Goal: Information Seeking & Learning: Learn about a topic

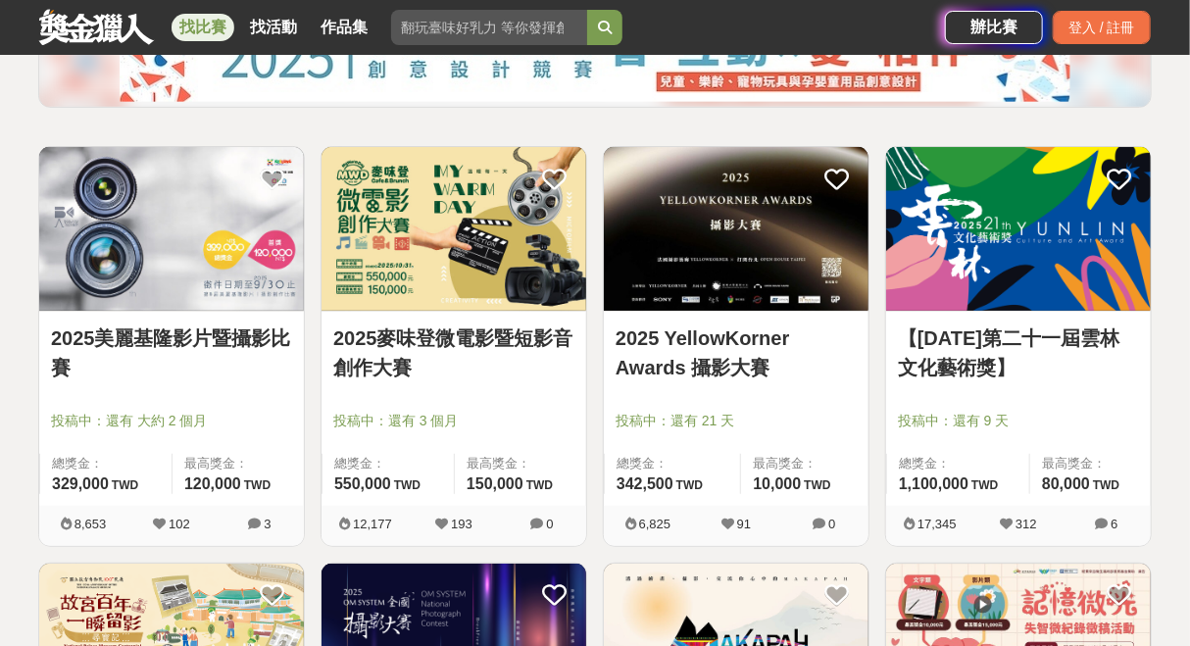
scroll to position [294, 0]
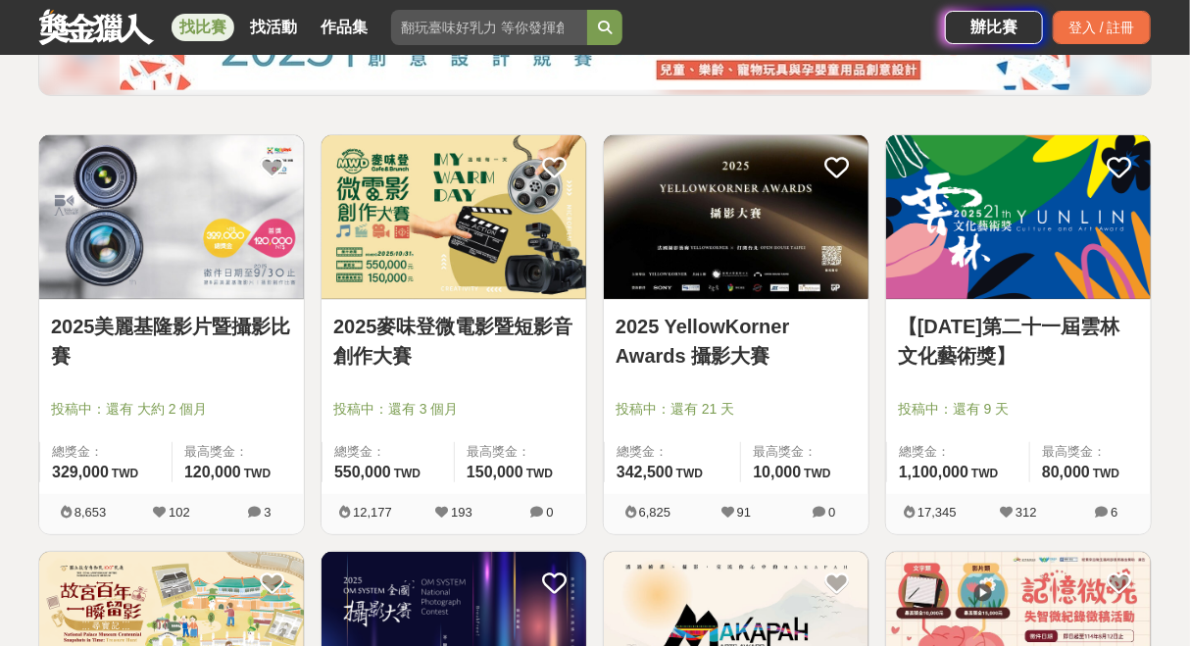
click at [431, 322] on link "2025麥味登微電影暨短影音創作大賽" at bounding box center [453, 341] width 241 height 59
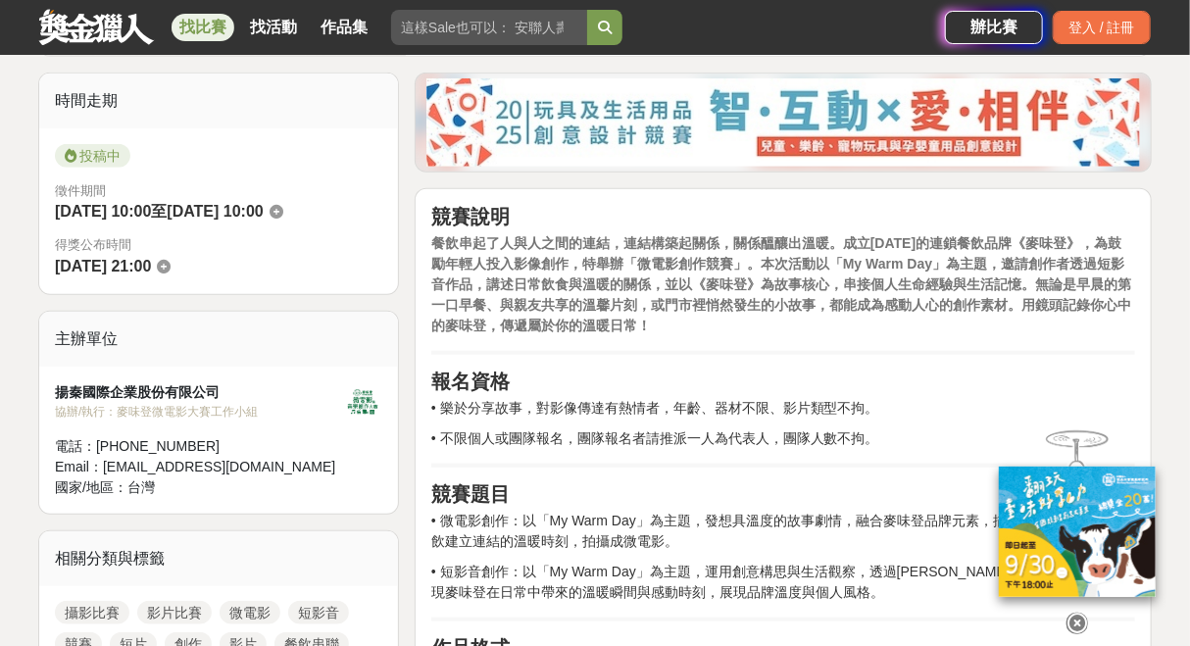
scroll to position [588, 0]
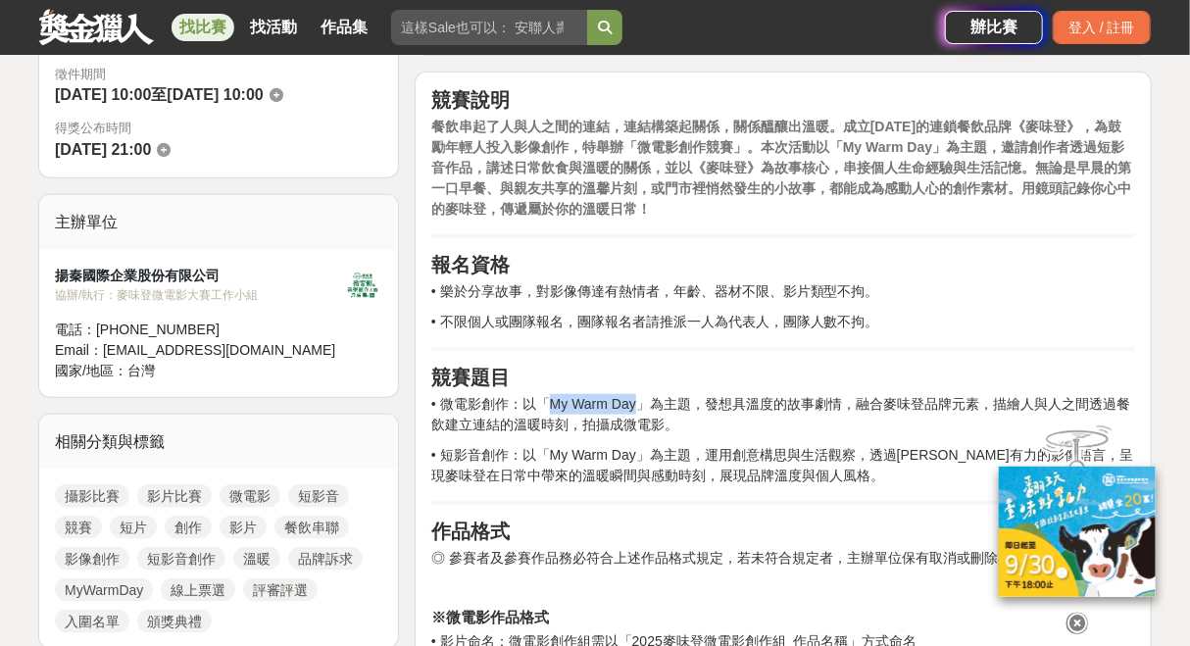
drag, startPoint x: 557, startPoint y: 403, endPoint x: 643, endPoint y: 403, distance: 86.3
click at [643, 403] on p "• 微電影創作：以「My Warm Day」為主題，發想具溫度的故事劇情，融合麥味登品牌元素，描繪人與人之間透過餐飲建立連結的溫暖時刻，拍攝成微電影。" at bounding box center [783, 414] width 704 height 41
copy p "My Warm Day"
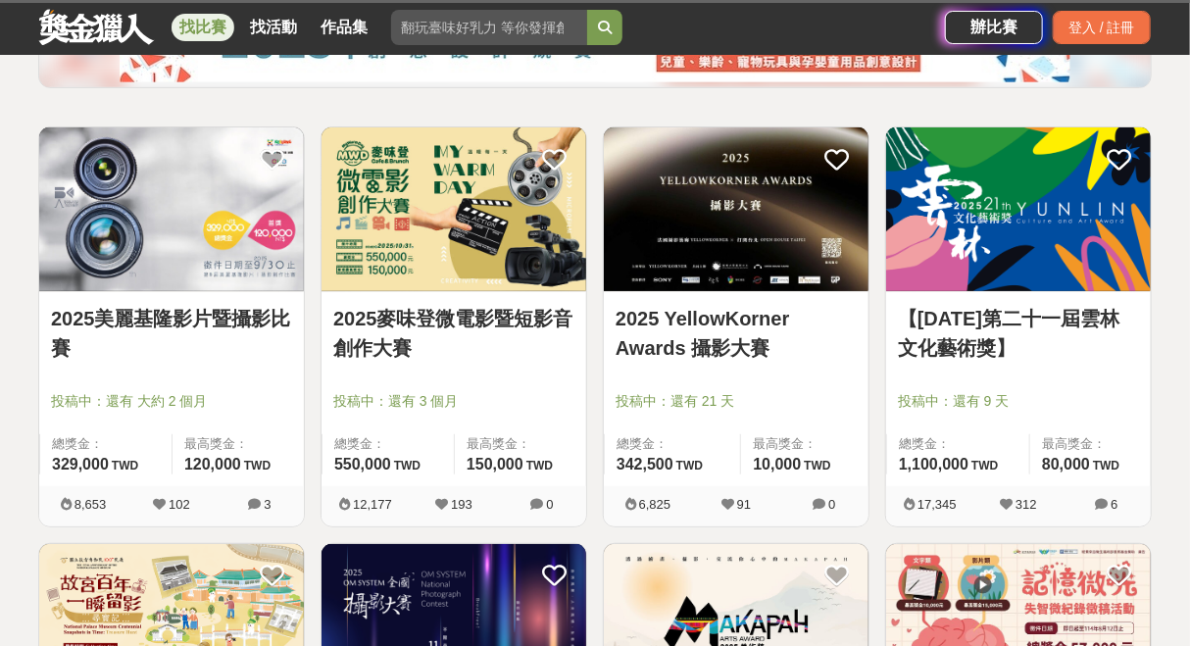
scroll to position [294, 0]
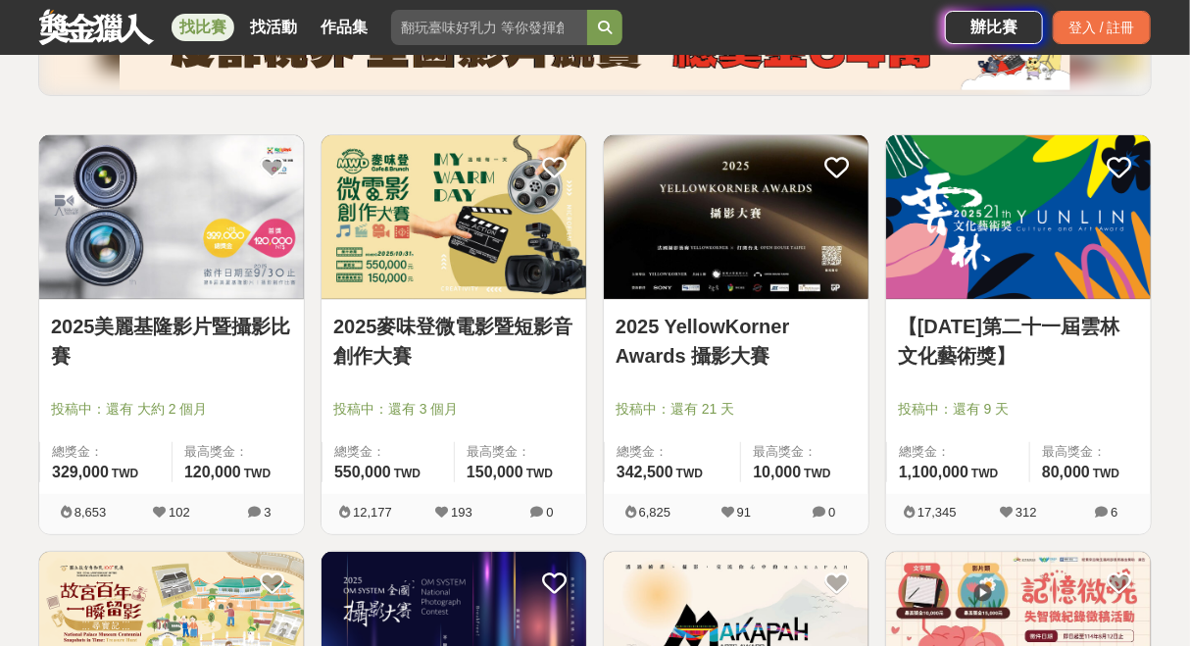
click at [751, 336] on link "2025 YellowKorner Awards 攝影大賽" at bounding box center [736, 341] width 241 height 59
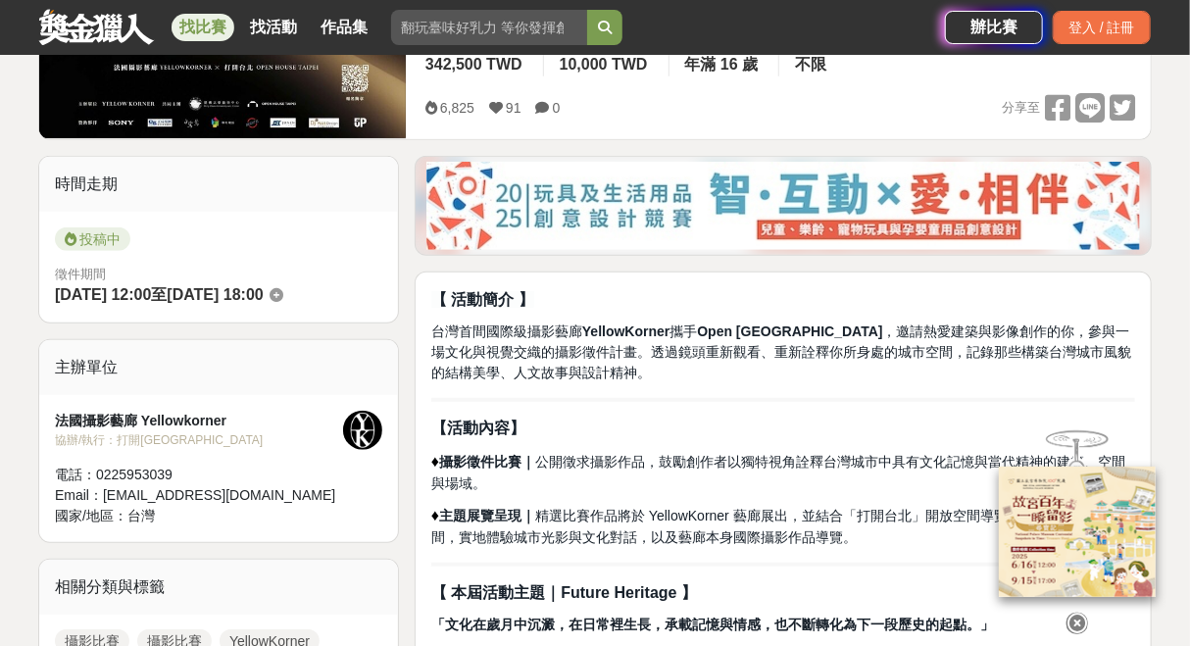
scroll to position [490, 0]
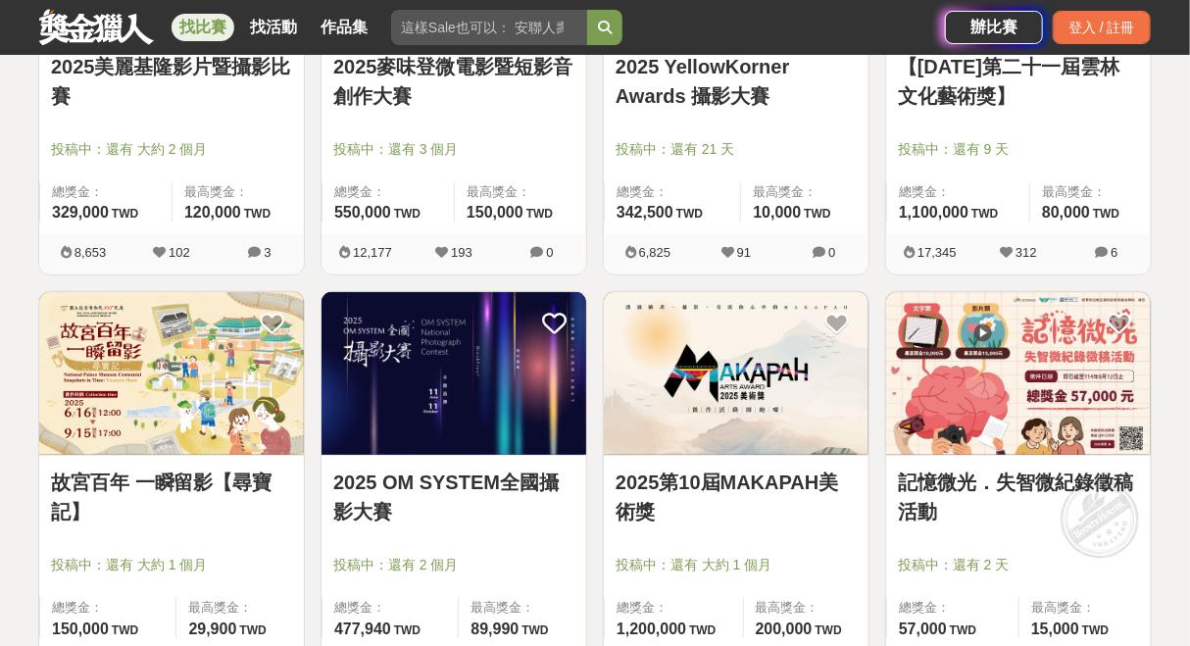
scroll to position [588, 0]
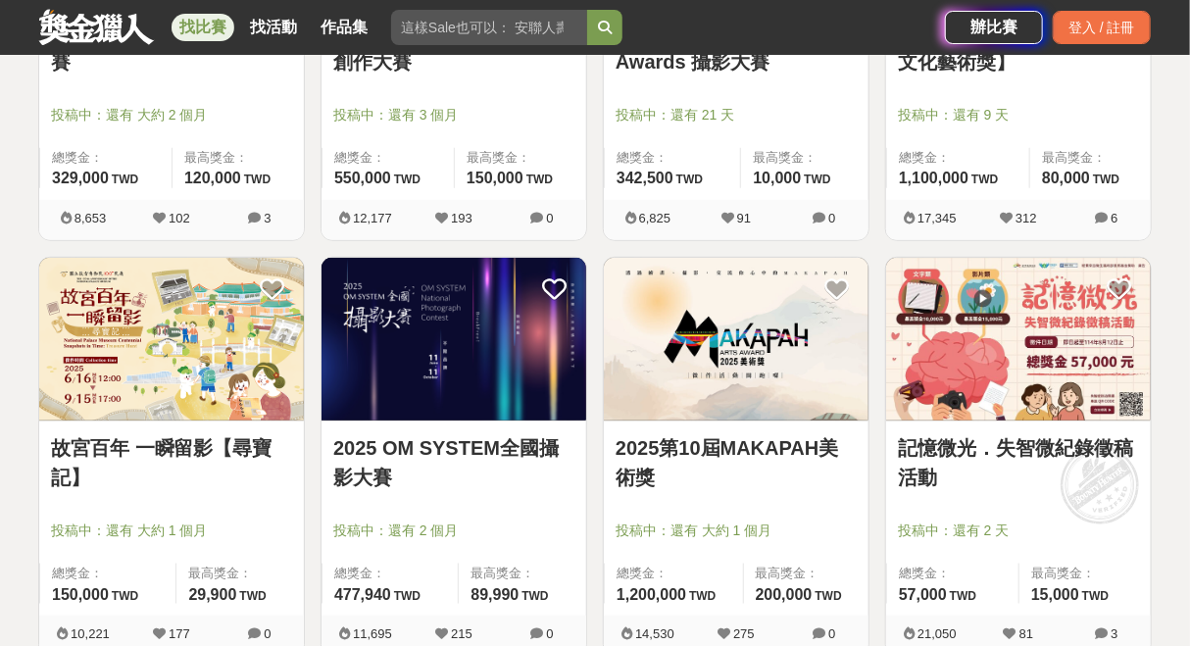
click at [992, 431] on div "記憶微光．失智微紀錄徵稿活動 投稿中：還有 2 天 總獎金： 57,000 57,000 TWD 最高獎金： 15,000 TWD" at bounding box center [1018, 519] width 265 height 194
click at [984, 446] on link "記憶微光．失智微紀錄徵稿活動" at bounding box center [1018, 462] width 241 height 59
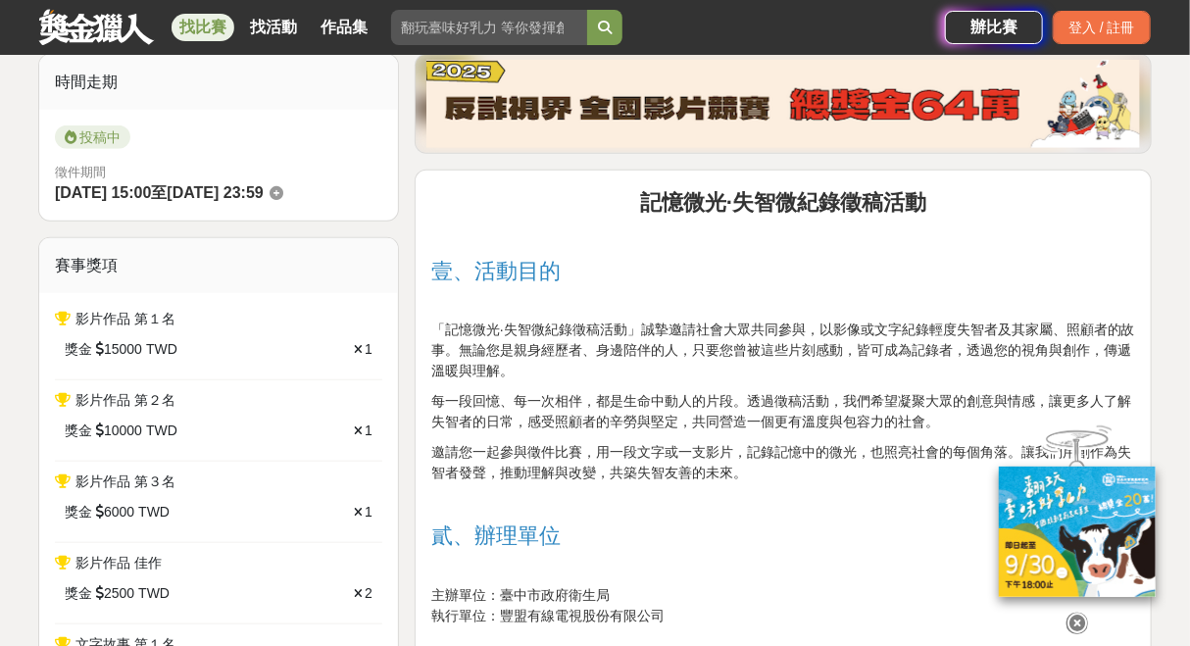
scroll to position [784, 0]
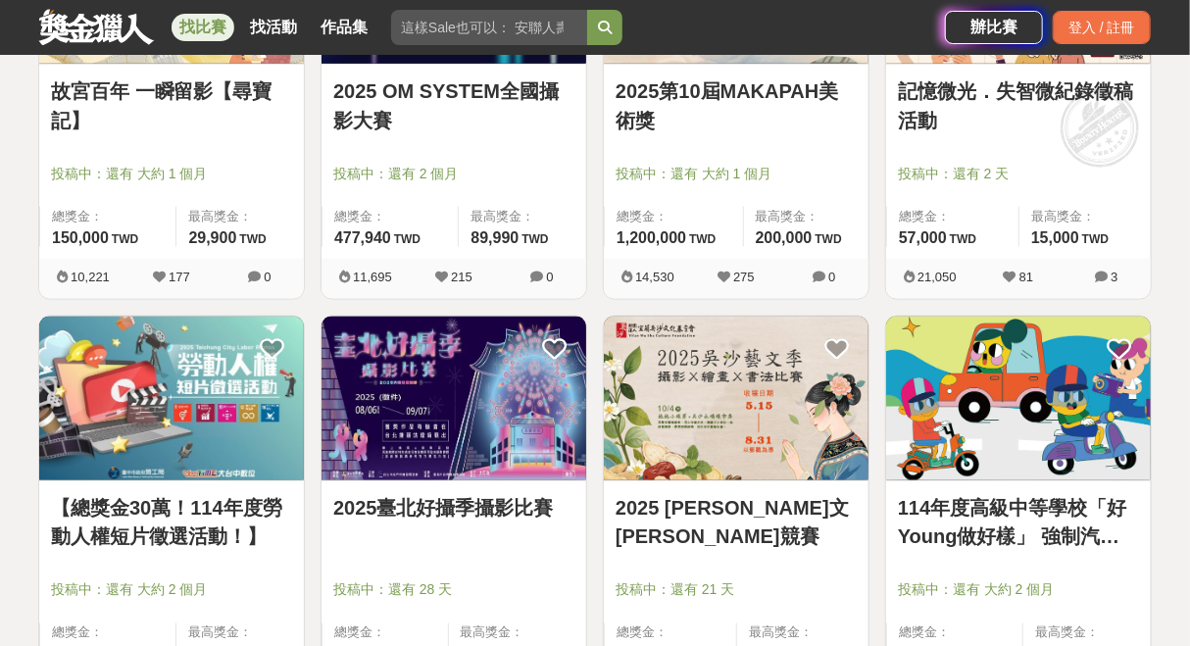
scroll to position [981, 0]
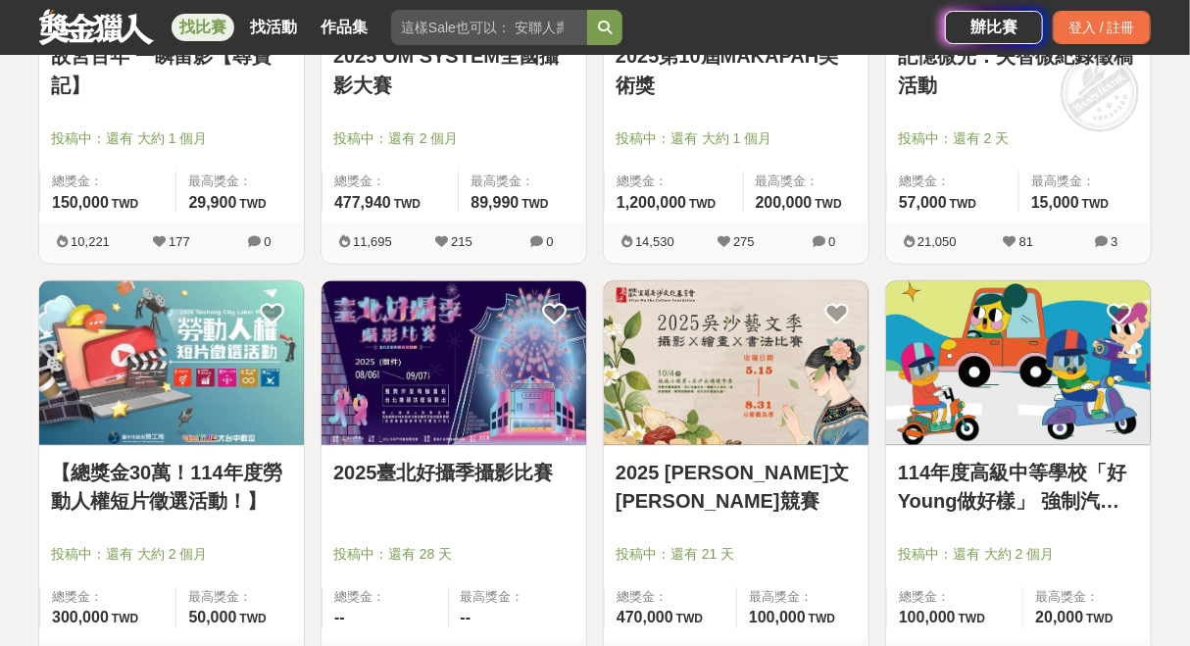
click at [507, 468] on link "2025臺北好攝季攝影比賽" at bounding box center [453, 472] width 241 height 29
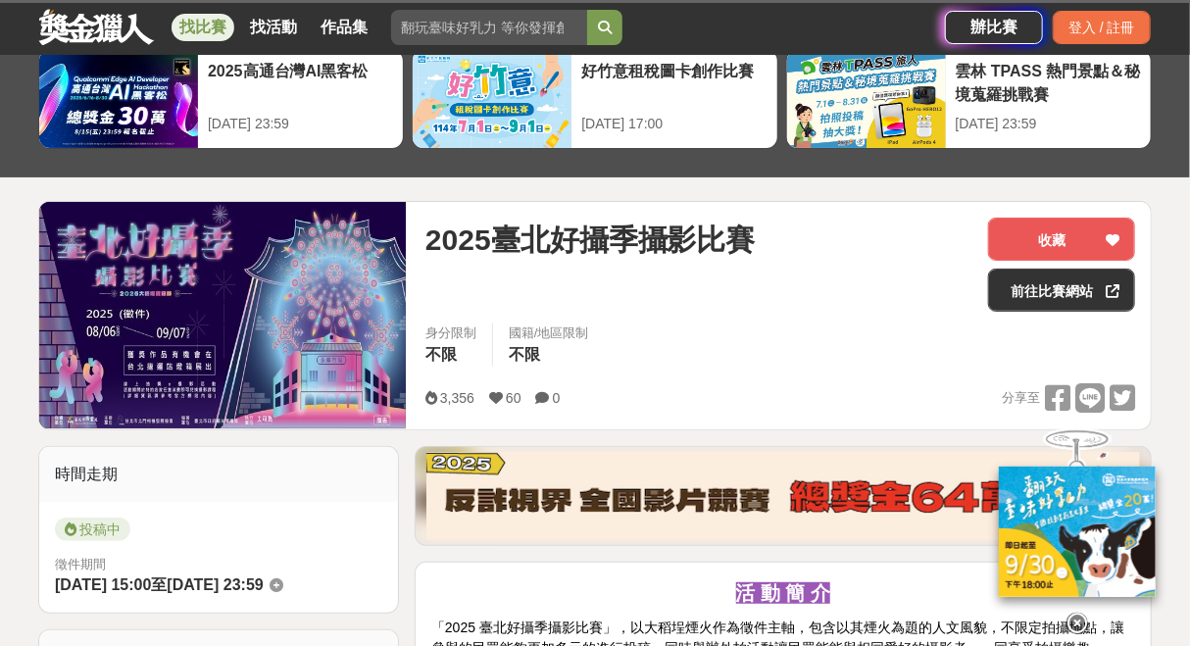
scroll to position [490, 0]
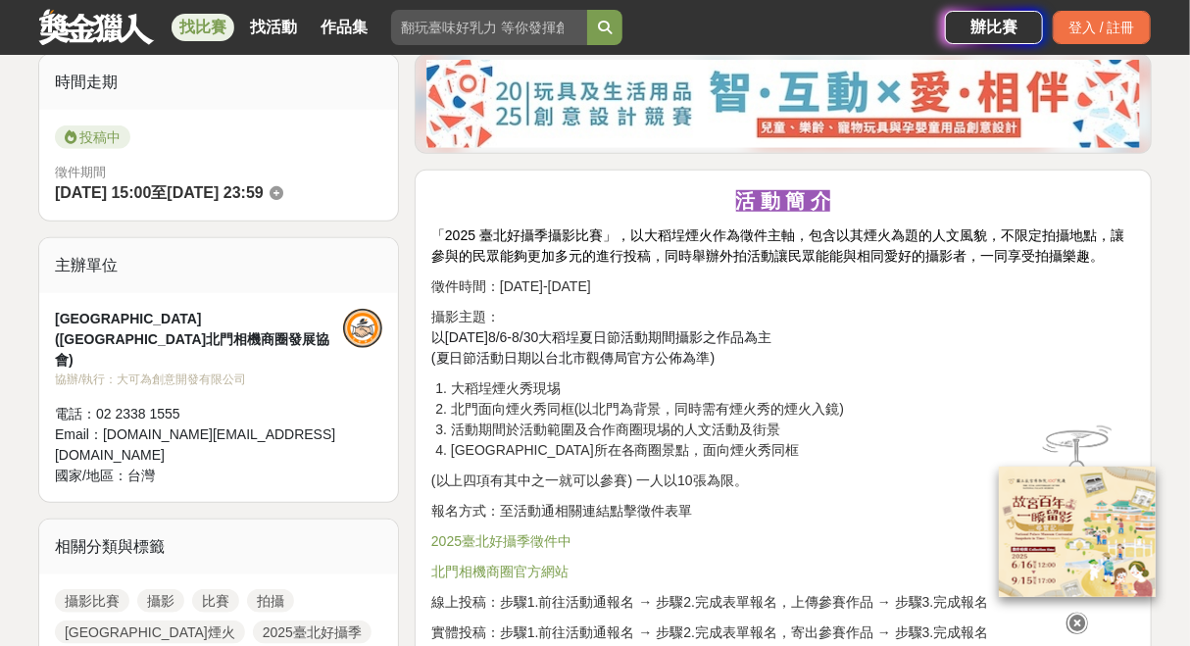
click at [271, 115] on div "投稿中 徵件期間 [DATE] 15:00 至 [DATE] 23:59" at bounding box center [218, 166] width 359 height 112
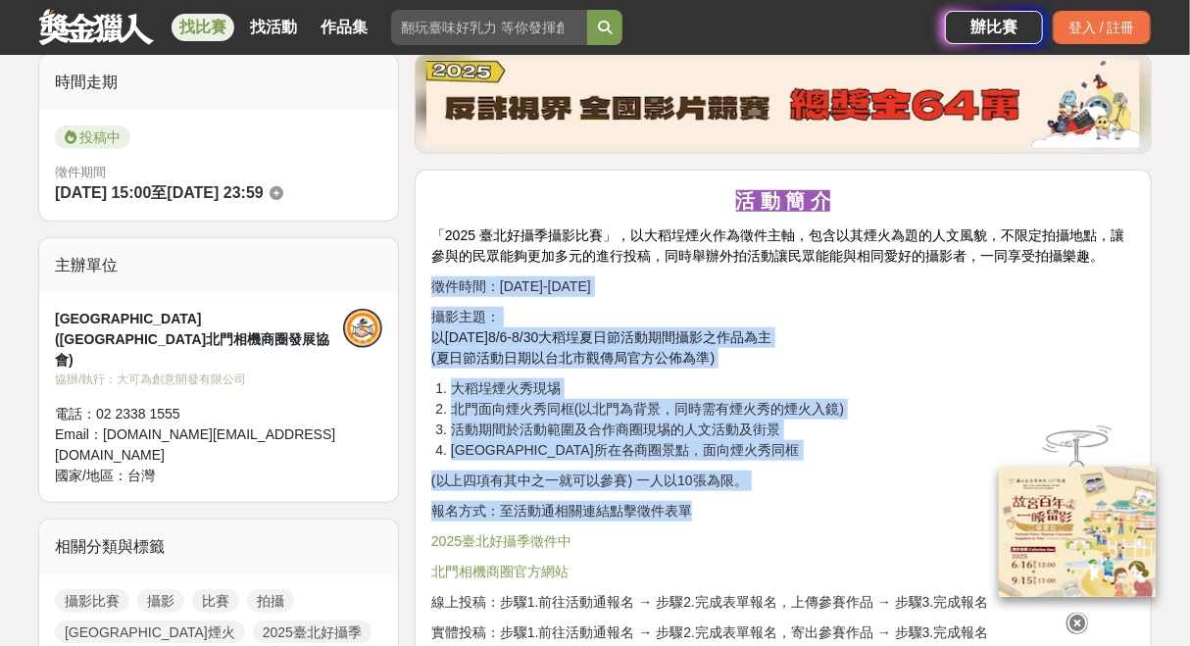
drag, startPoint x: 431, startPoint y: 283, endPoint x: 748, endPoint y: 493, distance: 379.9
copy div "徵件時間：[DATE]-[DATE] 攝影主題： 以[DATE]8/6-8/30[GEOGRAPHIC_DATA]夏日節活動期間攝影之作品為主 (夏日節活動日…"
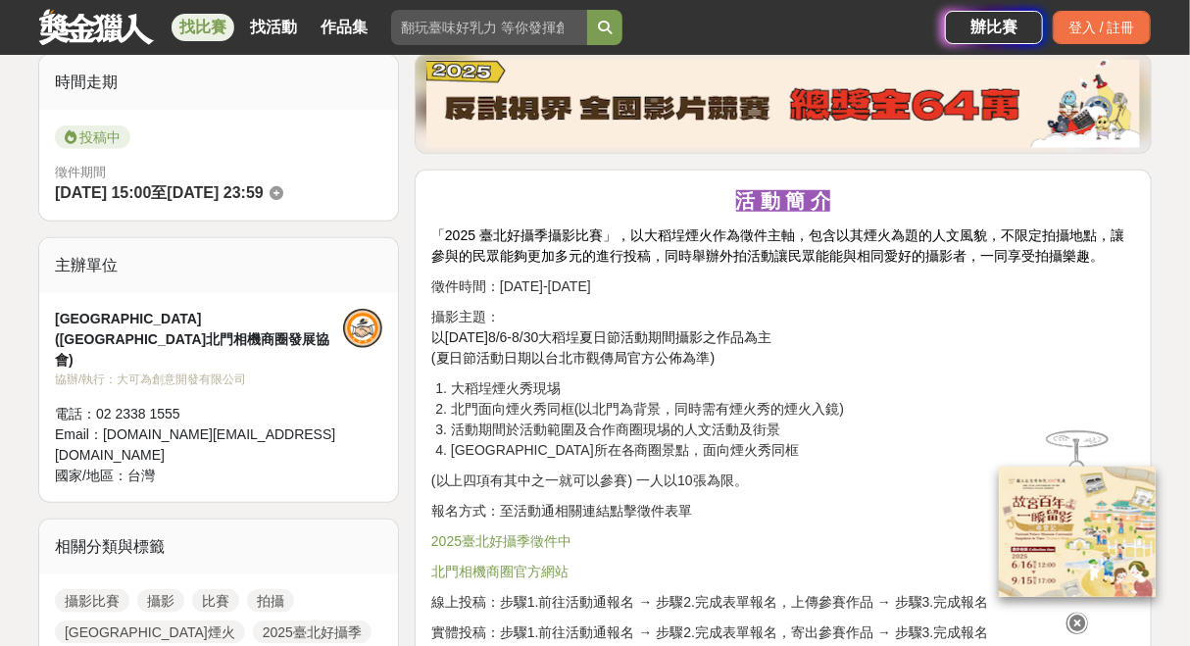
click at [747, 531] on p "2025臺北好攝季徵件中" at bounding box center [783, 541] width 704 height 21
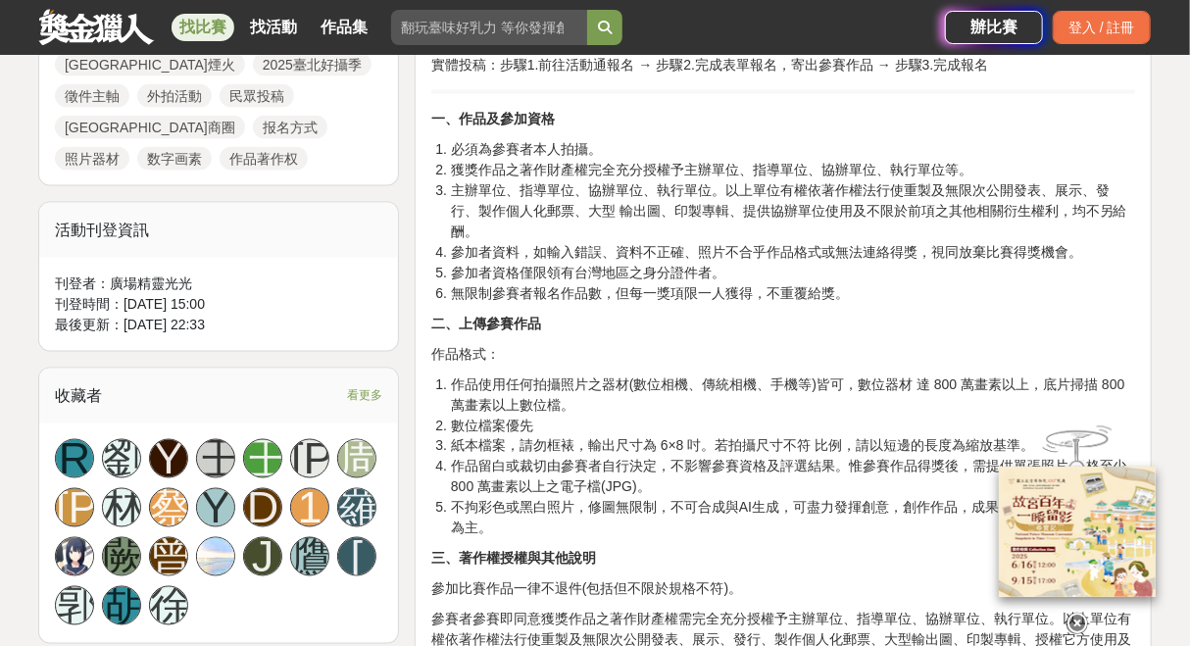
scroll to position [1079, 0]
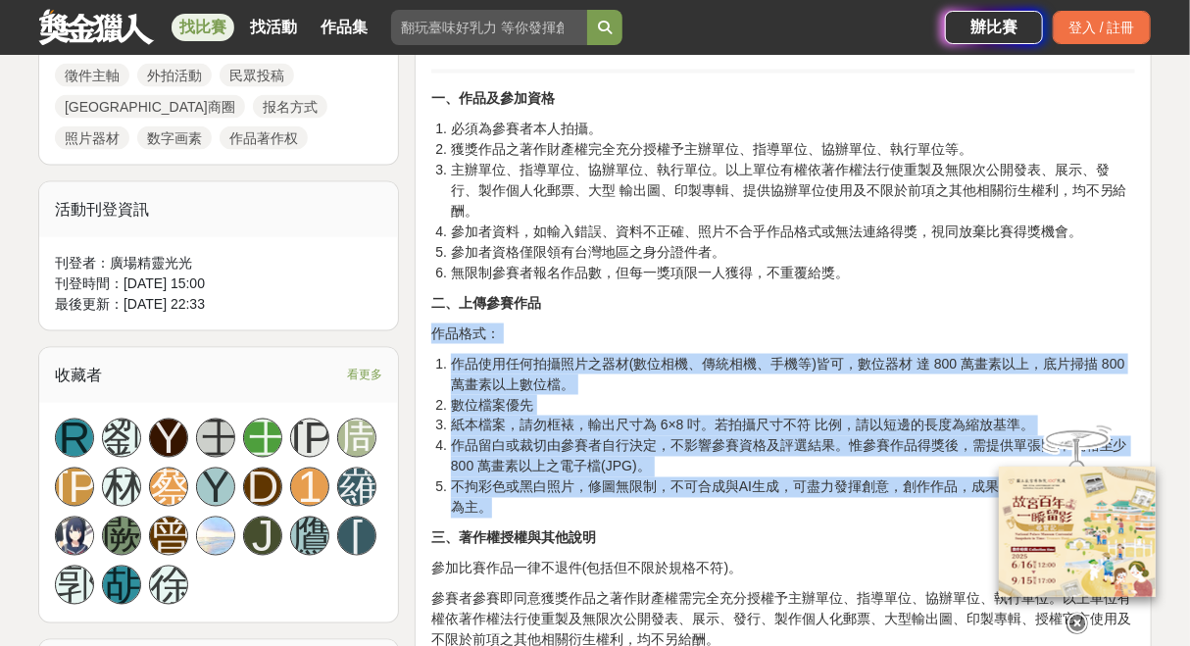
drag, startPoint x: 429, startPoint y: 332, endPoint x: 587, endPoint y: 508, distance: 236.1
copy div "作品格式： 作品使用任何拍攝照片之器材(數位相機、傳統相機、手機等)皆可，數位器材 達 800 萬畫素以上，底片掃描 800 萬畫素以上數位檔。 數位檔案優先…"
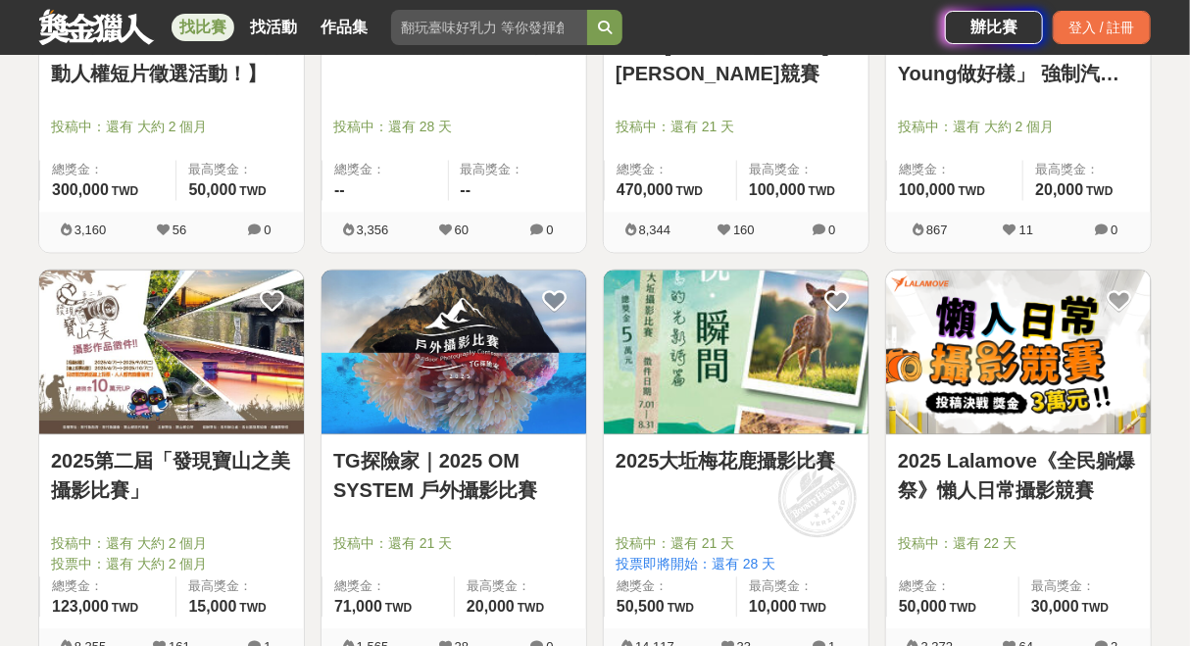
scroll to position [1471, 0]
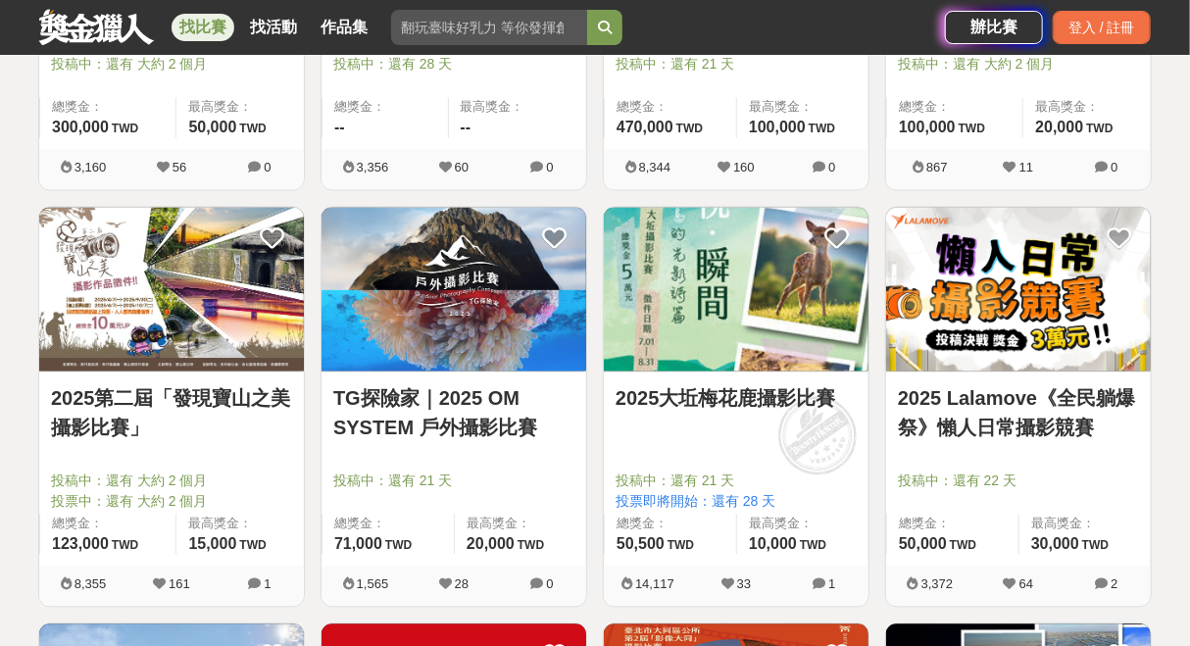
click at [230, 405] on link "2025第二屆「發現寶山之美攝影比賽」" at bounding box center [171, 413] width 241 height 59
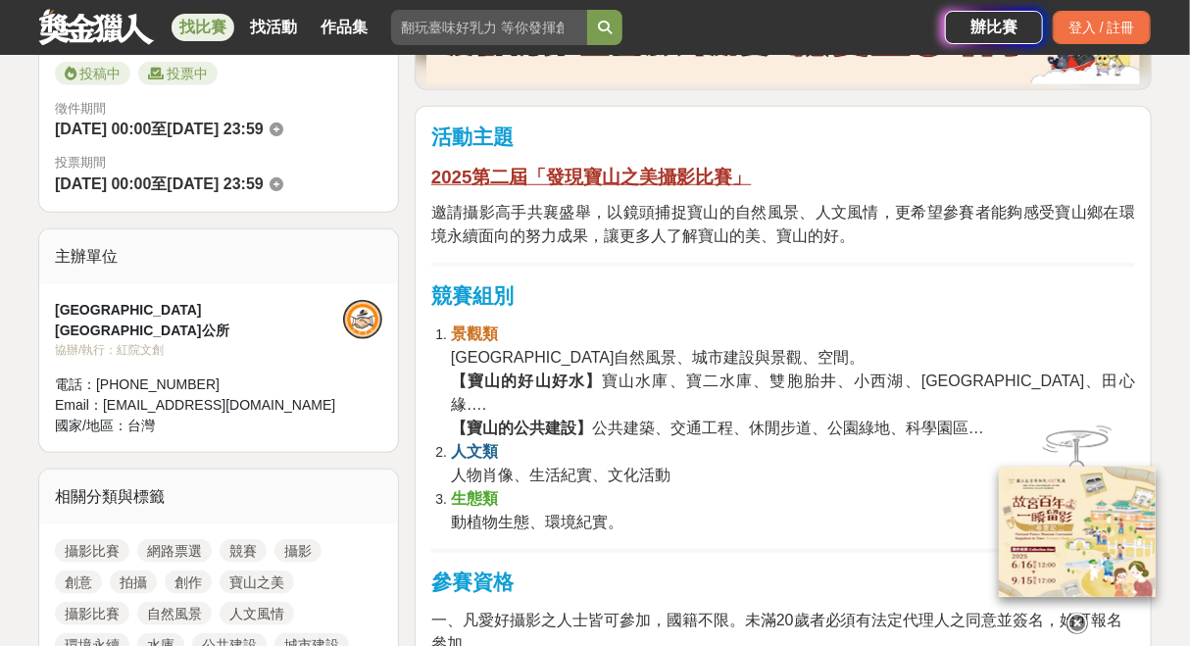
scroll to position [588, 0]
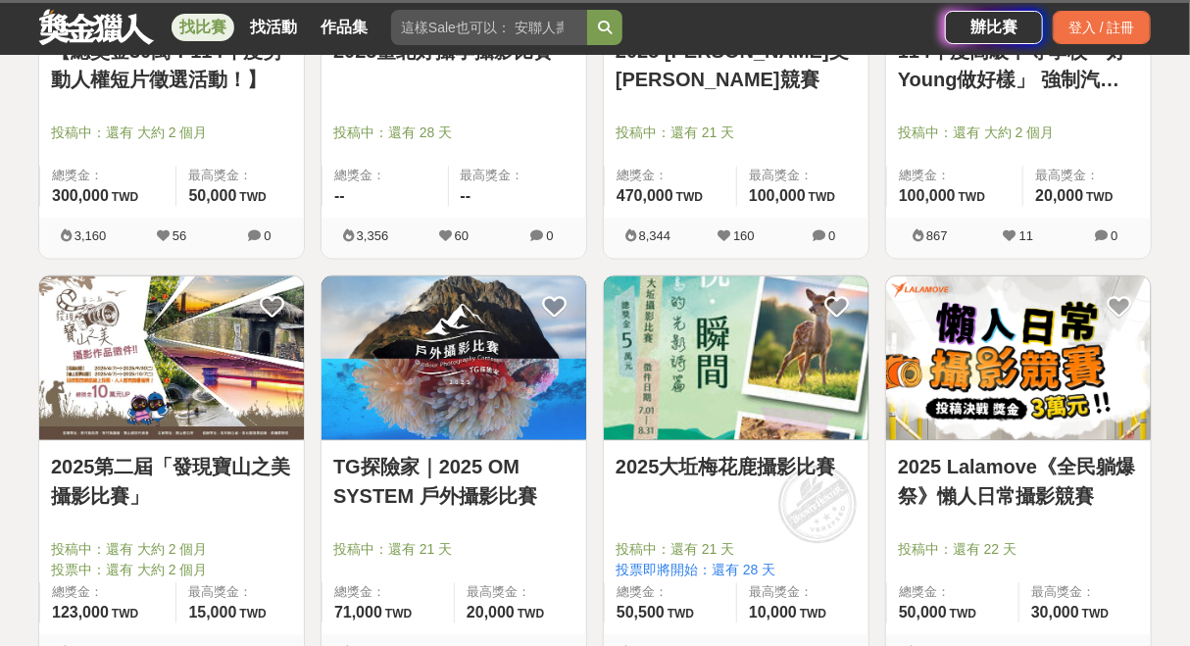
scroll to position [1471, 0]
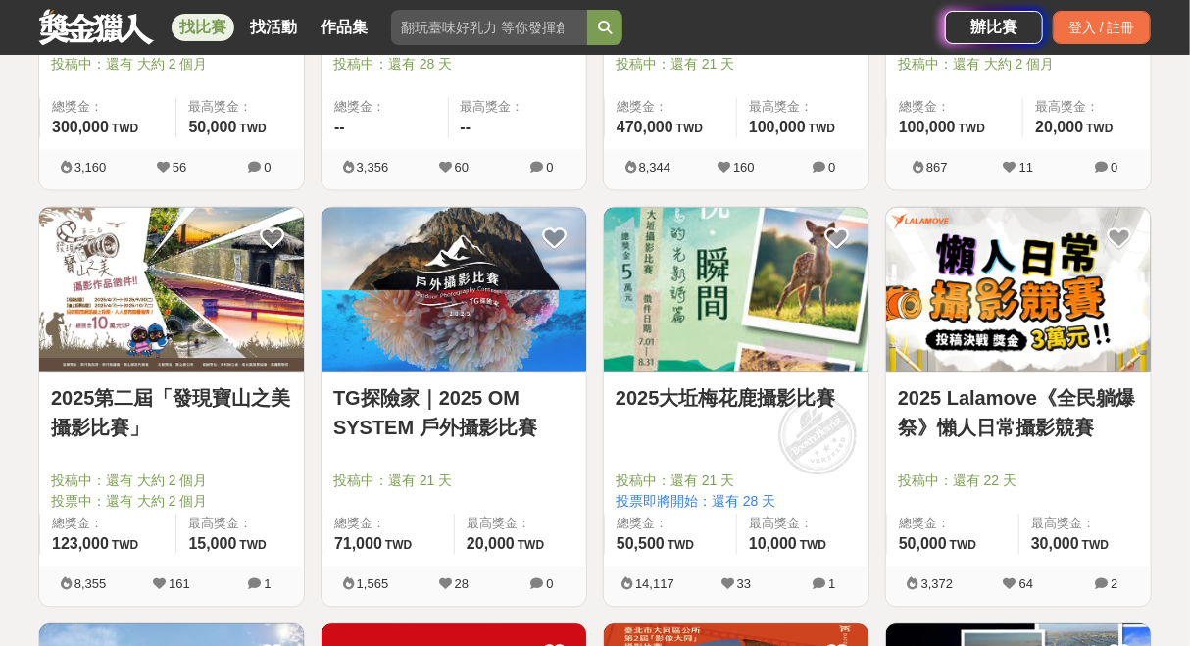
click at [1031, 410] on link "2025 Lalamove《全民躺爆祭》懶人日常攝影競賽" at bounding box center [1018, 413] width 241 height 59
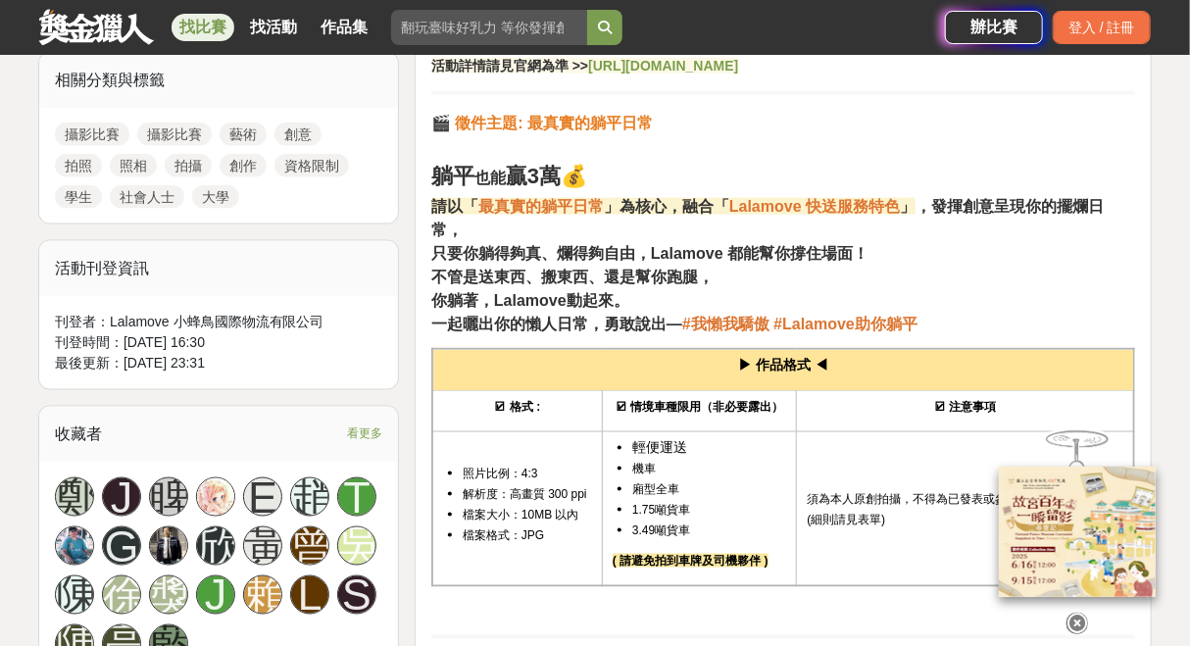
scroll to position [784, 0]
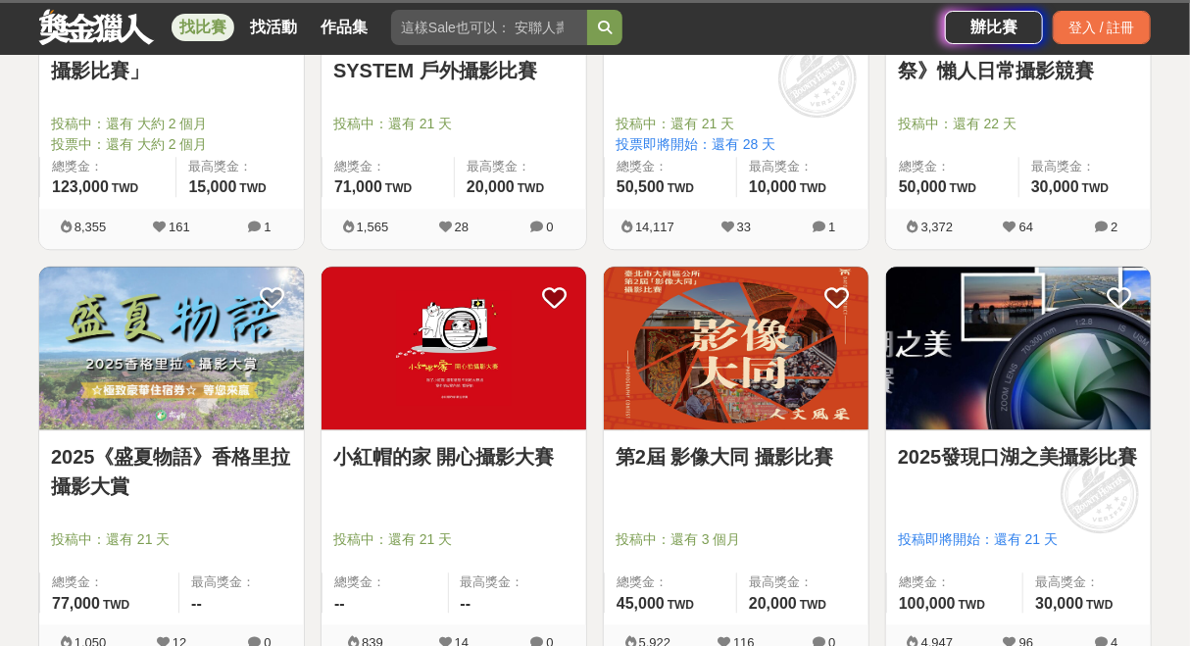
scroll to position [1863, 0]
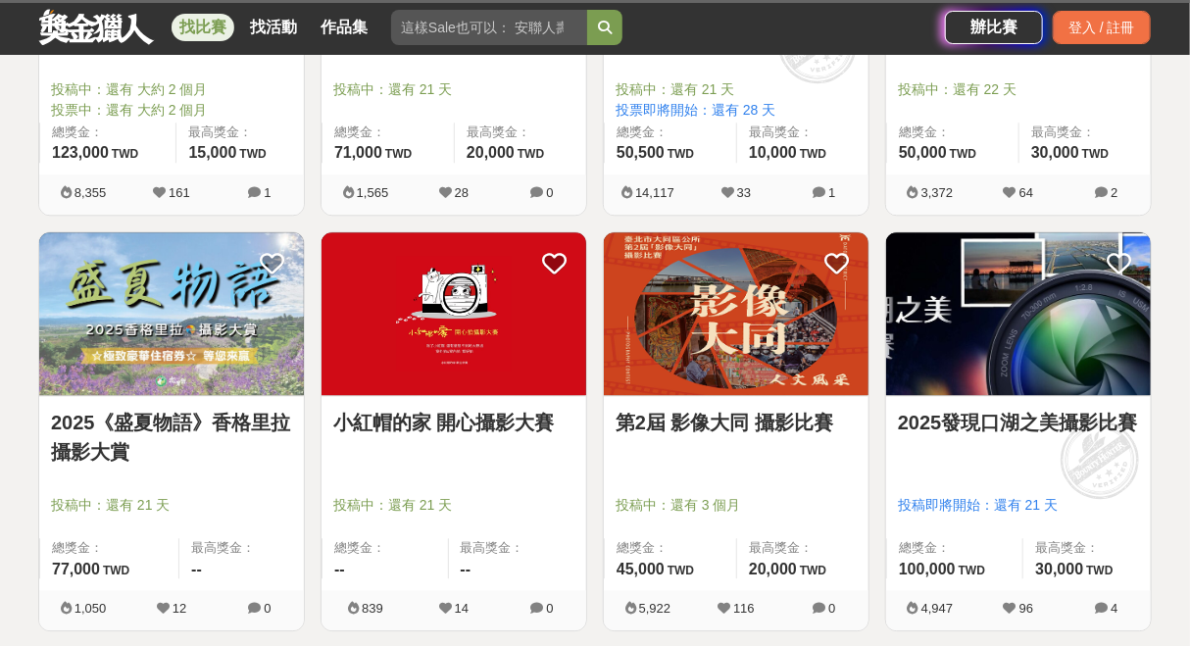
click at [482, 425] on link "小紅帽的家 開心攝影大賽" at bounding box center [453, 422] width 241 height 29
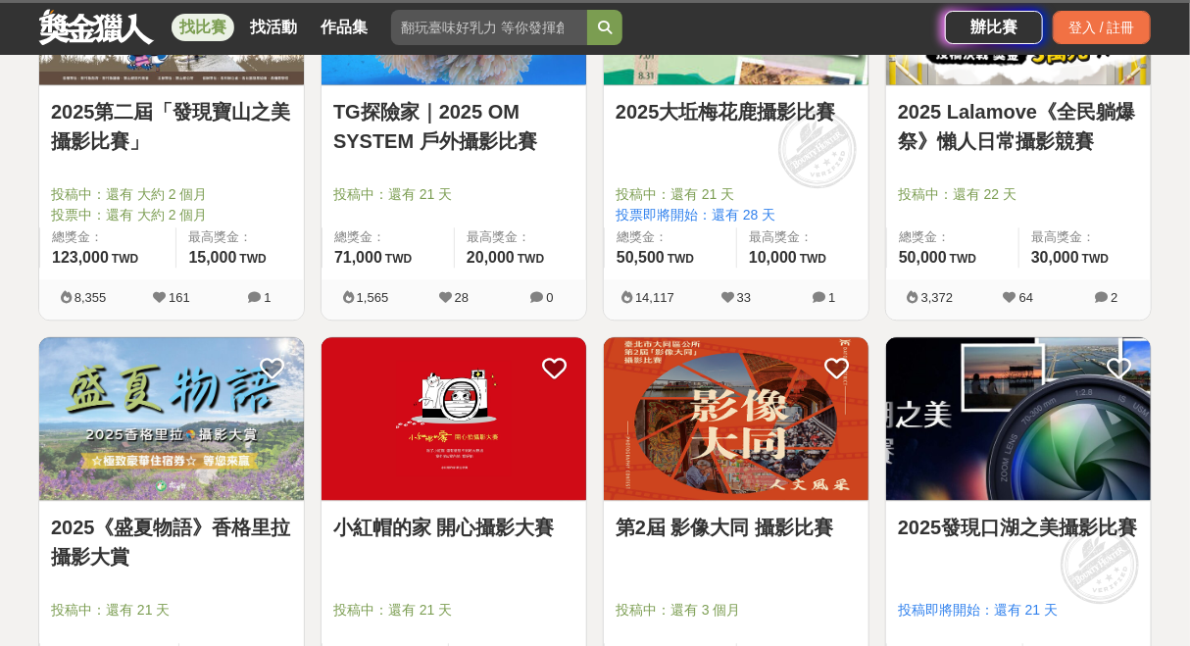
scroll to position [1863, 0]
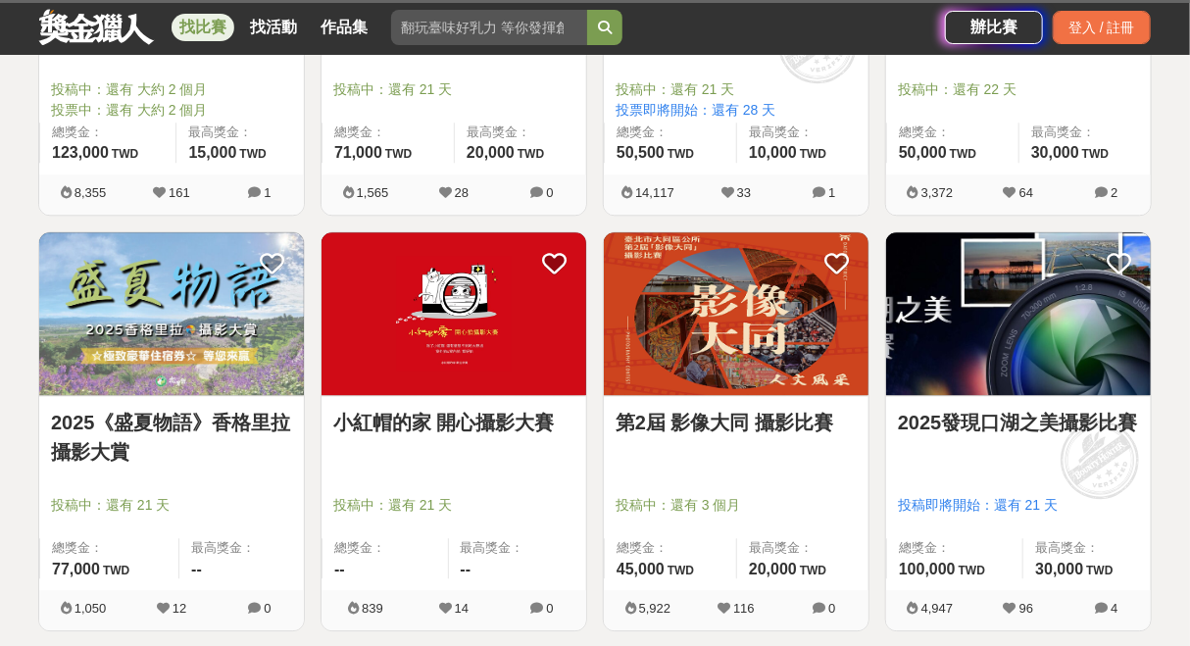
click at [714, 330] on img at bounding box center [736, 314] width 265 height 164
